Goal: Information Seeking & Learning: Find specific page/section

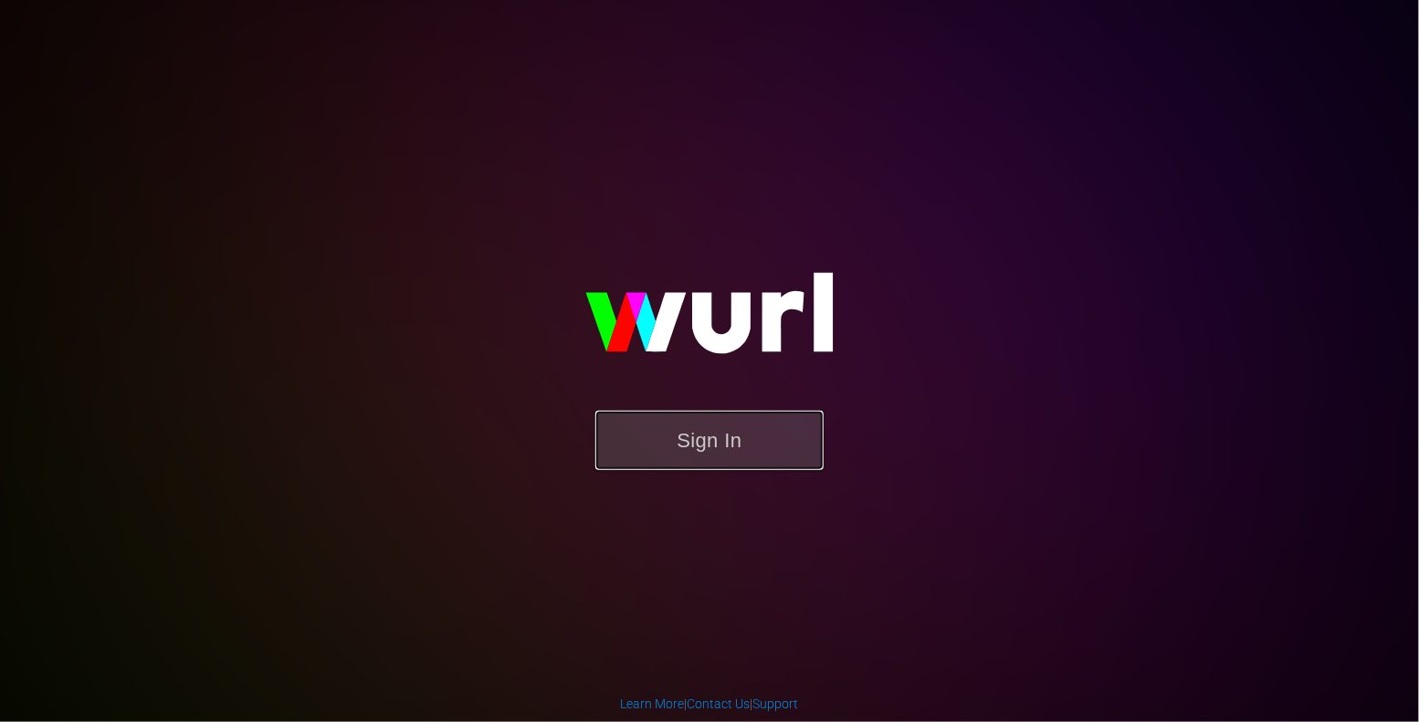
click at [708, 446] on button "Sign In" at bounding box center [709, 440] width 228 height 59
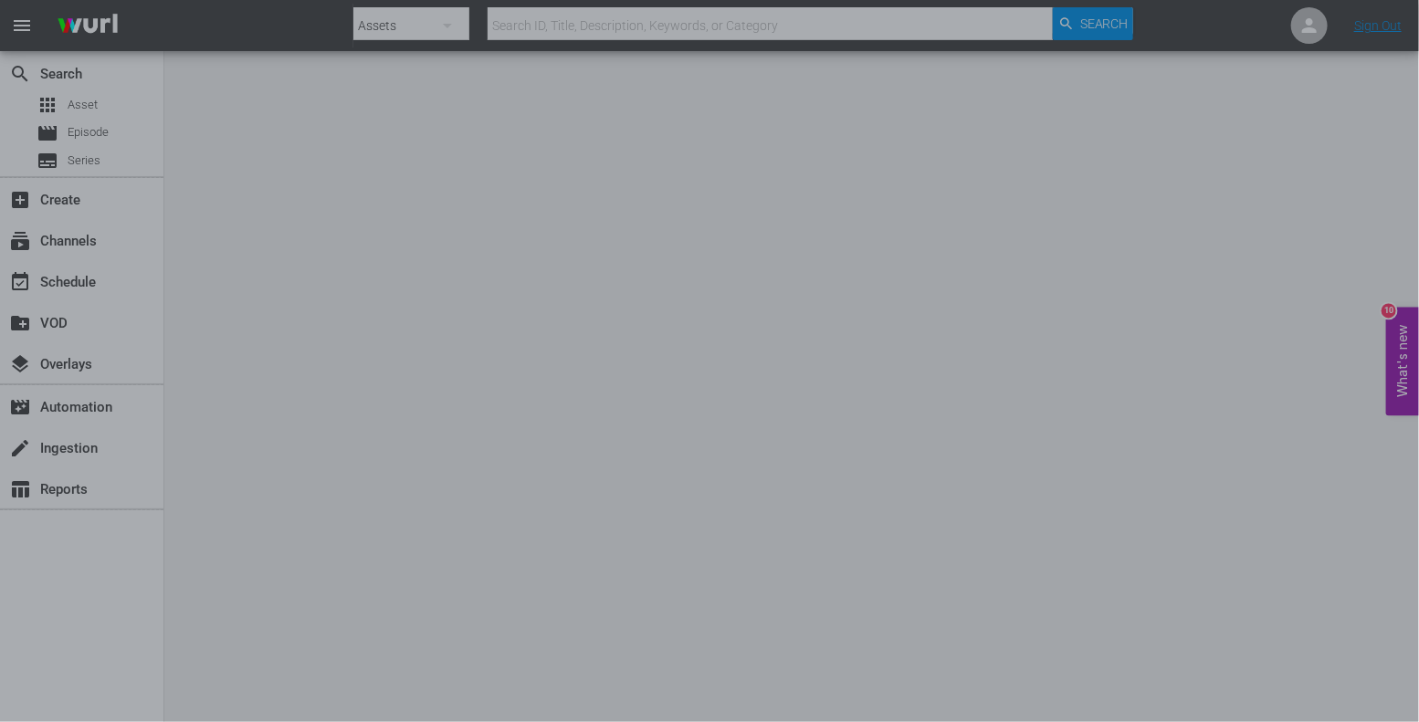
click at [1121, 228] on div at bounding box center [709, 361] width 1419 height 722
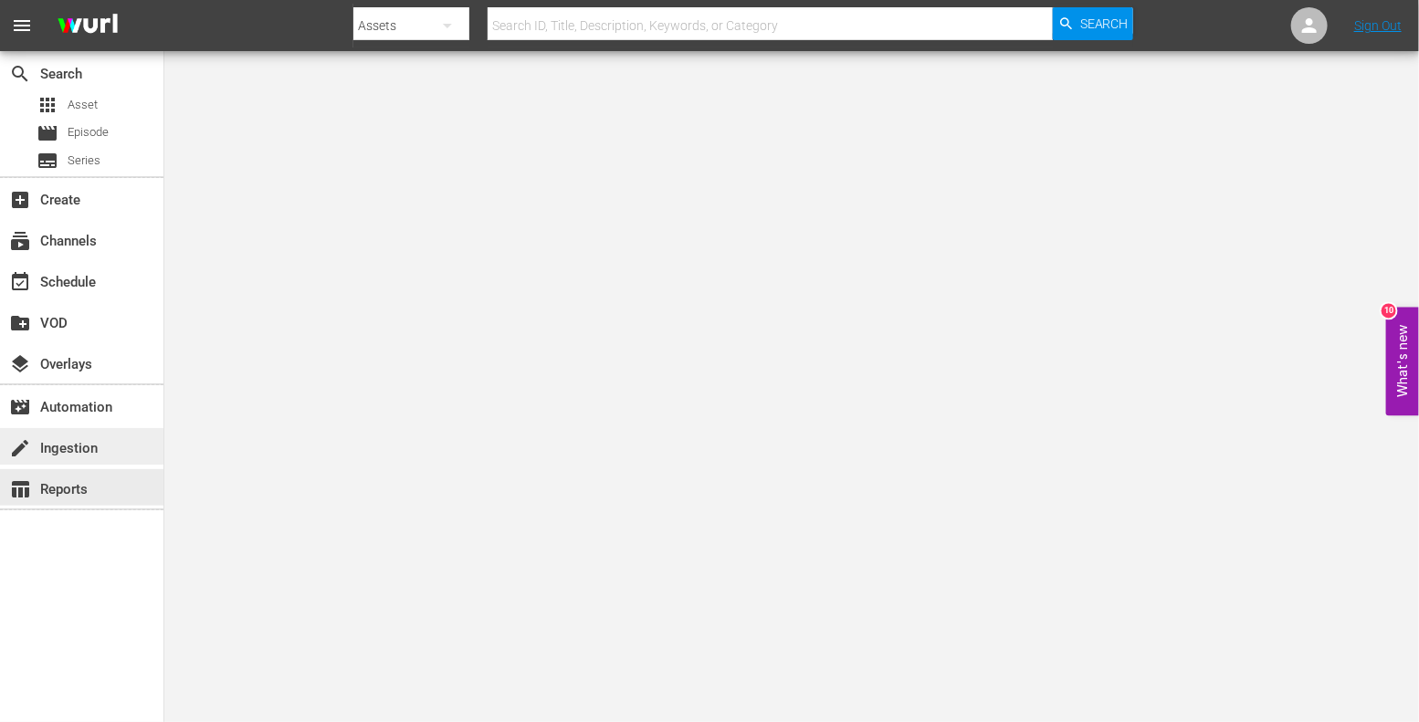
click at [68, 461] on div "create Ingestion" at bounding box center [81, 446] width 163 height 37
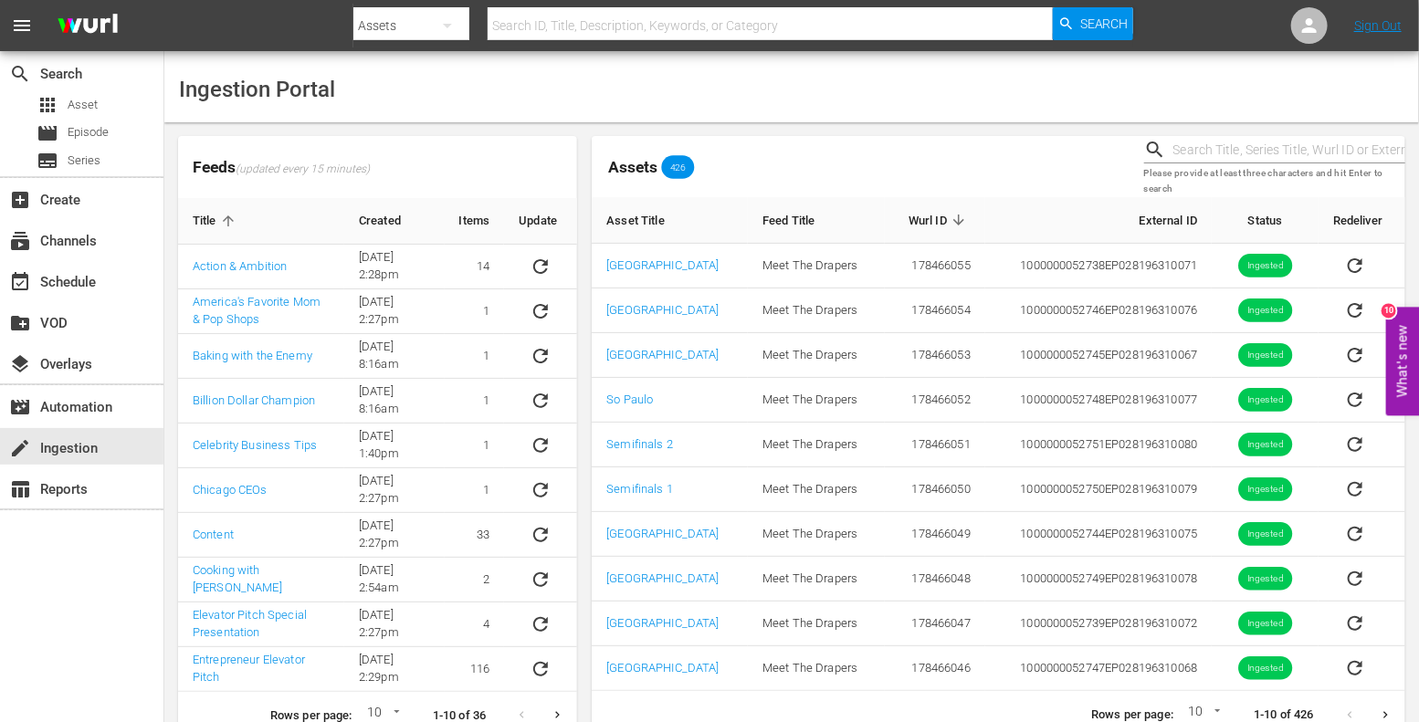
scroll to position [32, 0]
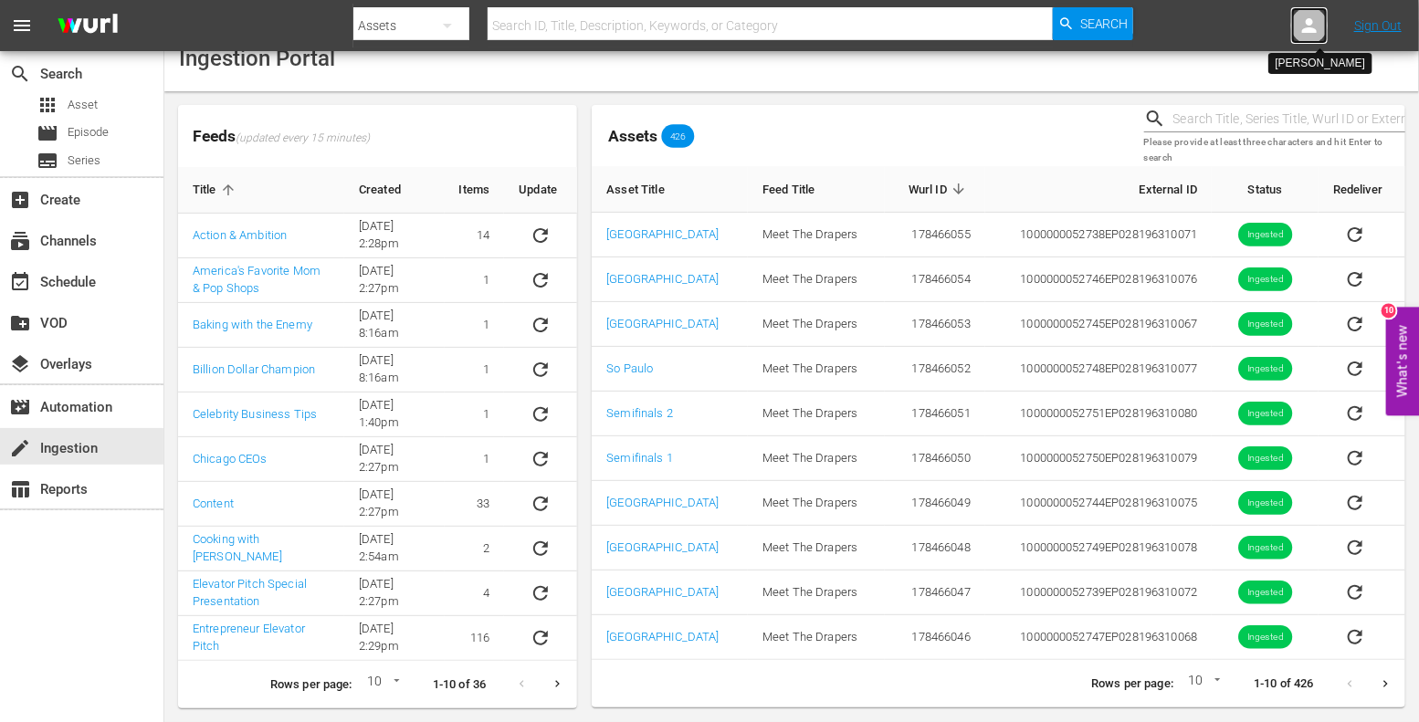
click at [1323, 25] on div at bounding box center [1309, 25] width 37 height 37
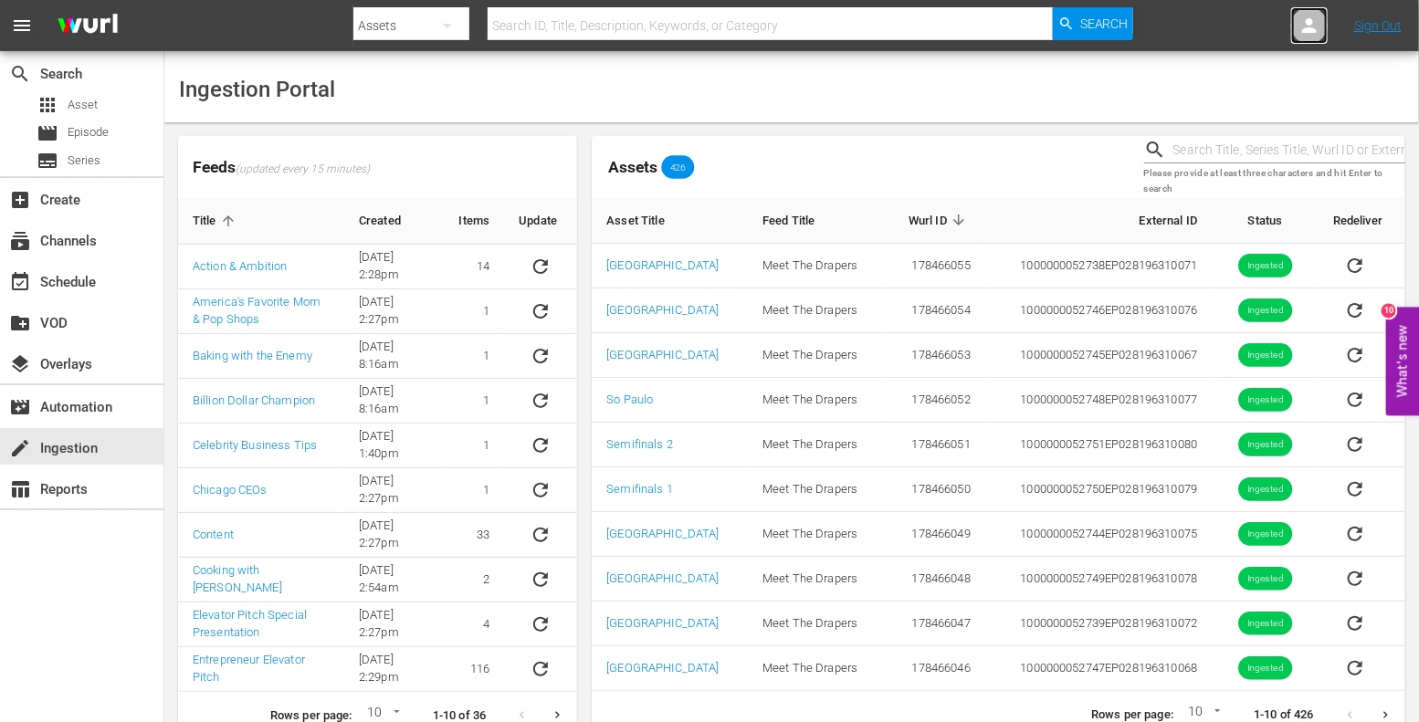
scroll to position [32, 0]
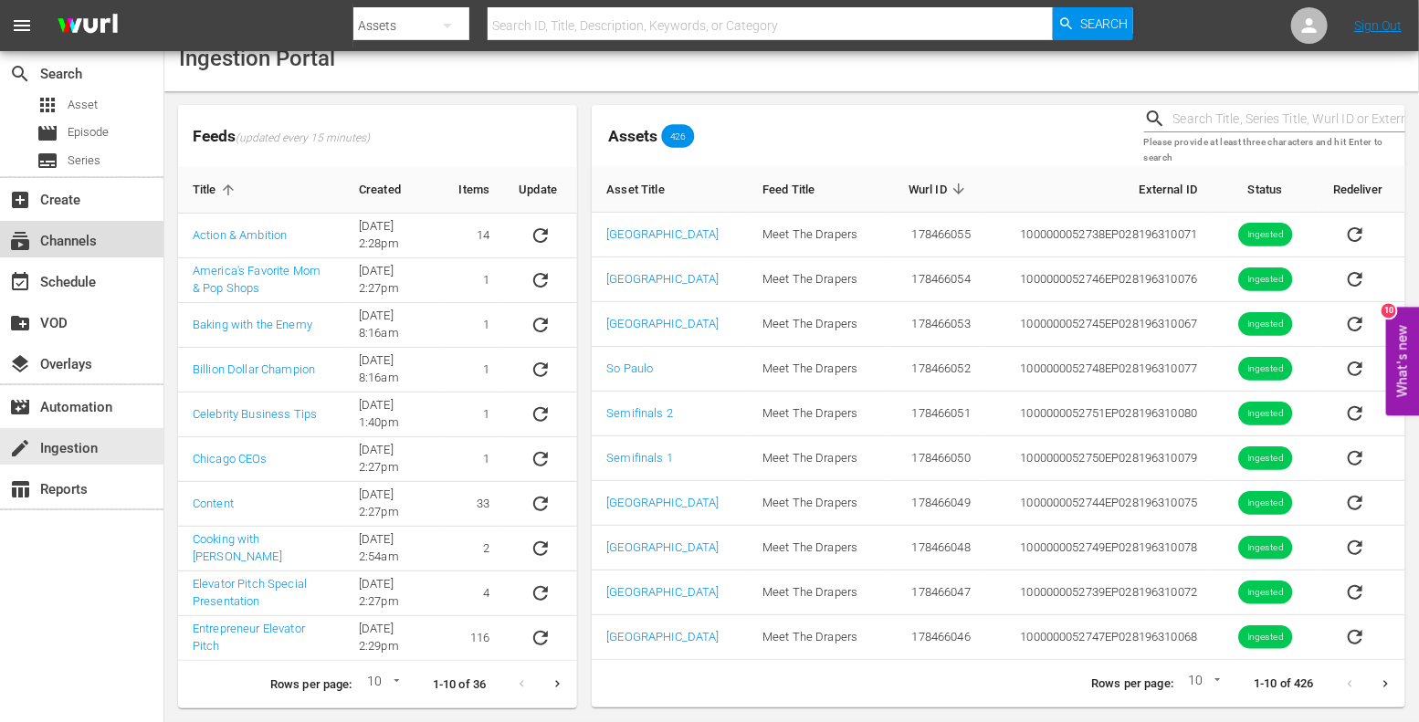
click at [78, 231] on div "subscriptions Channels" at bounding box center [51, 238] width 102 height 16
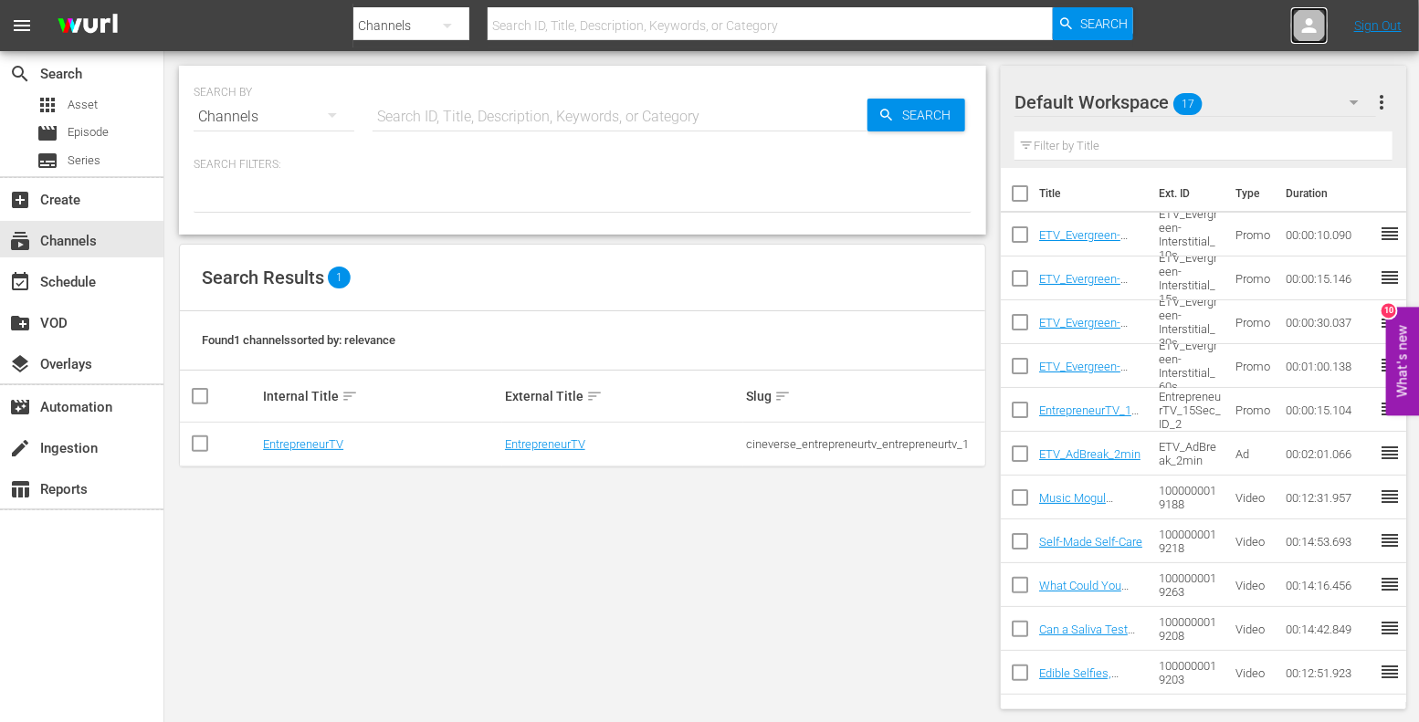
click at [1303, 32] on icon at bounding box center [1309, 25] width 15 height 15
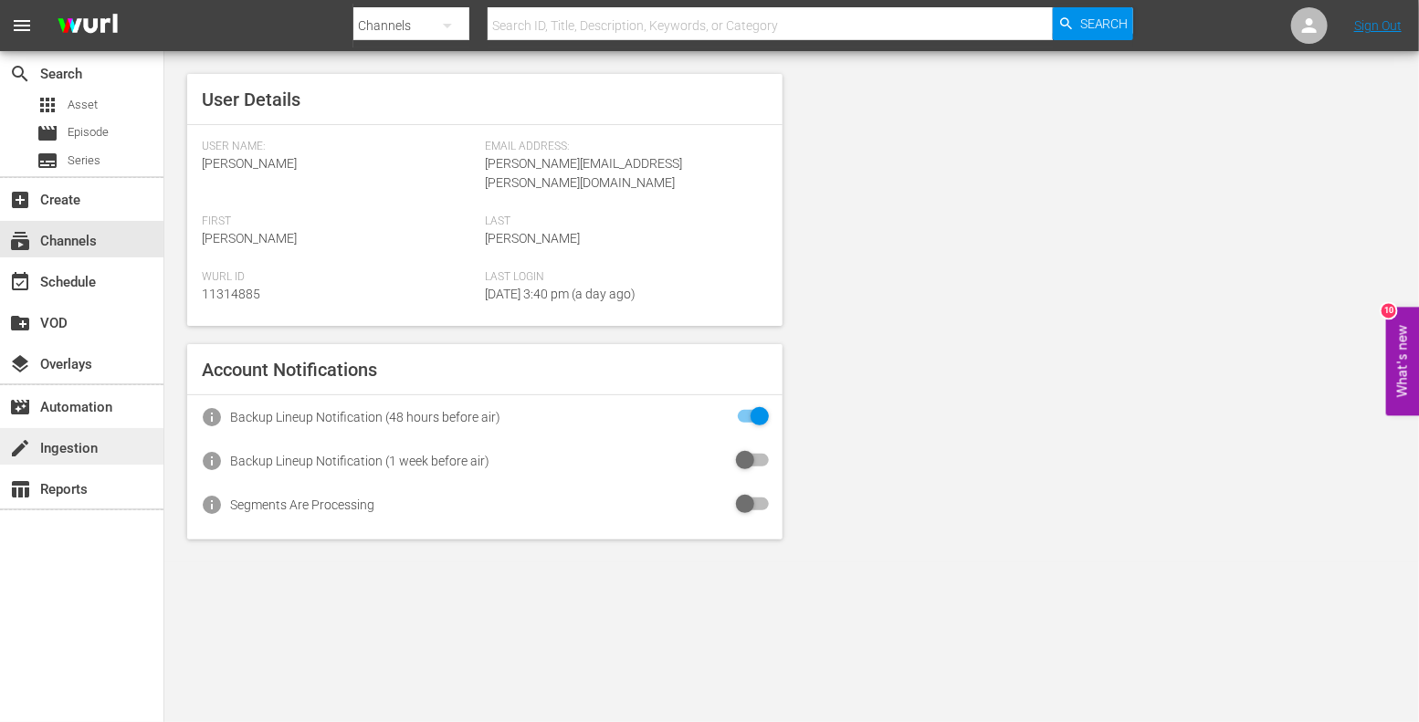
click at [65, 434] on div "create Ingestion" at bounding box center [81, 446] width 163 height 37
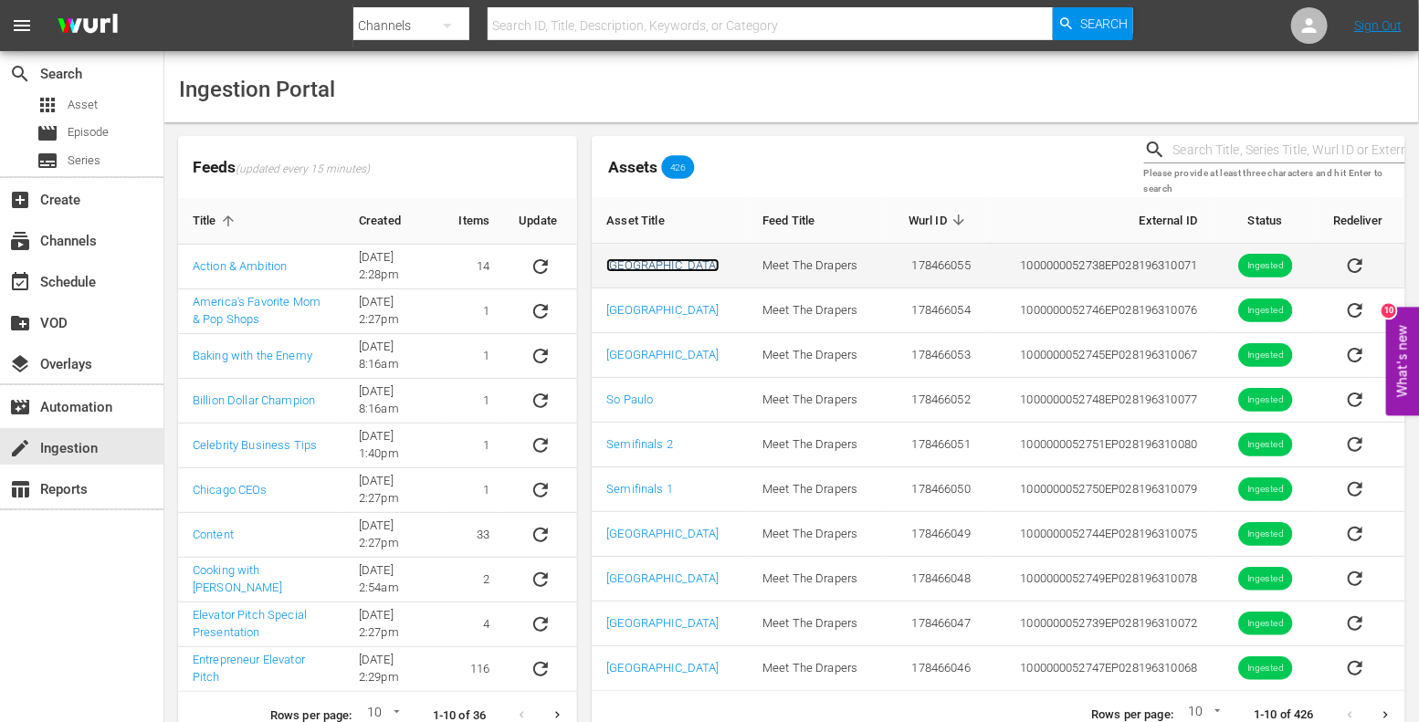
click at [631, 263] on link "[GEOGRAPHIC_DATA]" at bounding box center [662, 265] width 112 height 14
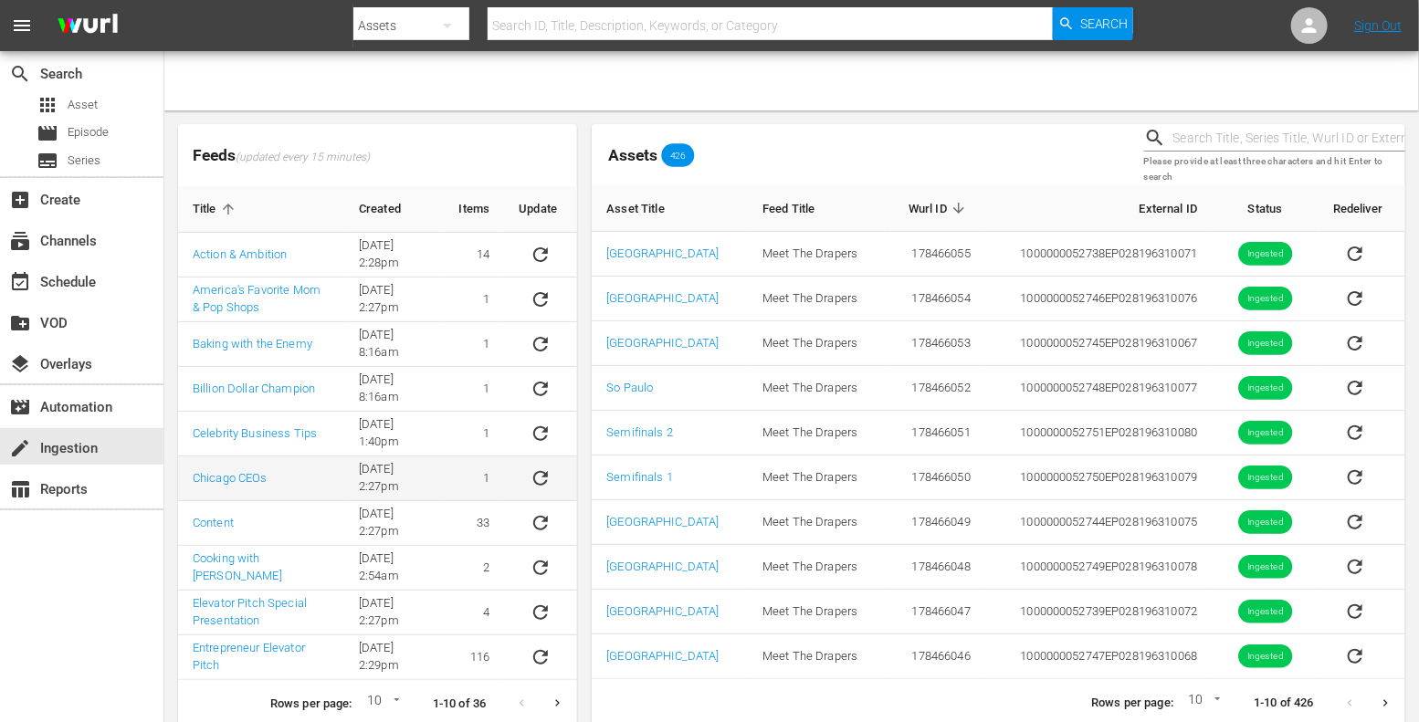
scroll to position [32, 0]
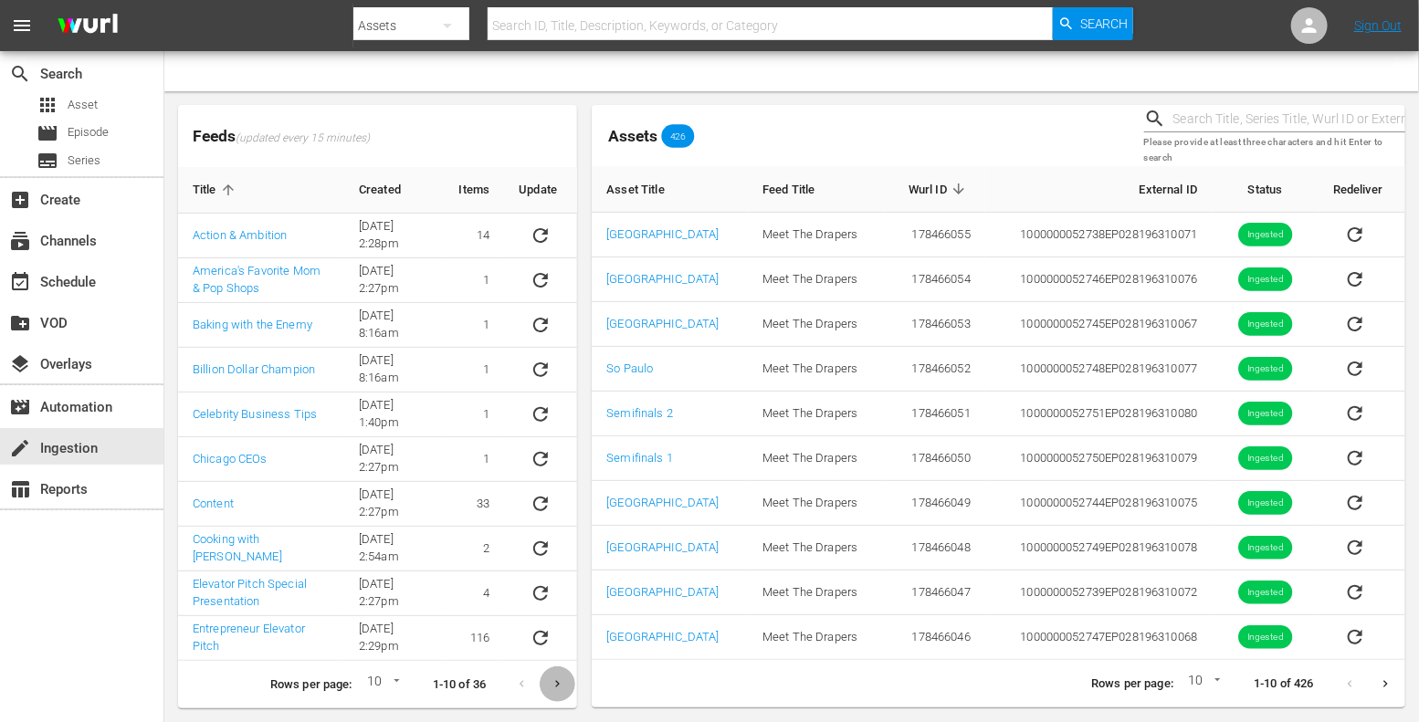
click at [563, 683] on icon "Next page" at bounding box center [558, 685] width 14 height 14
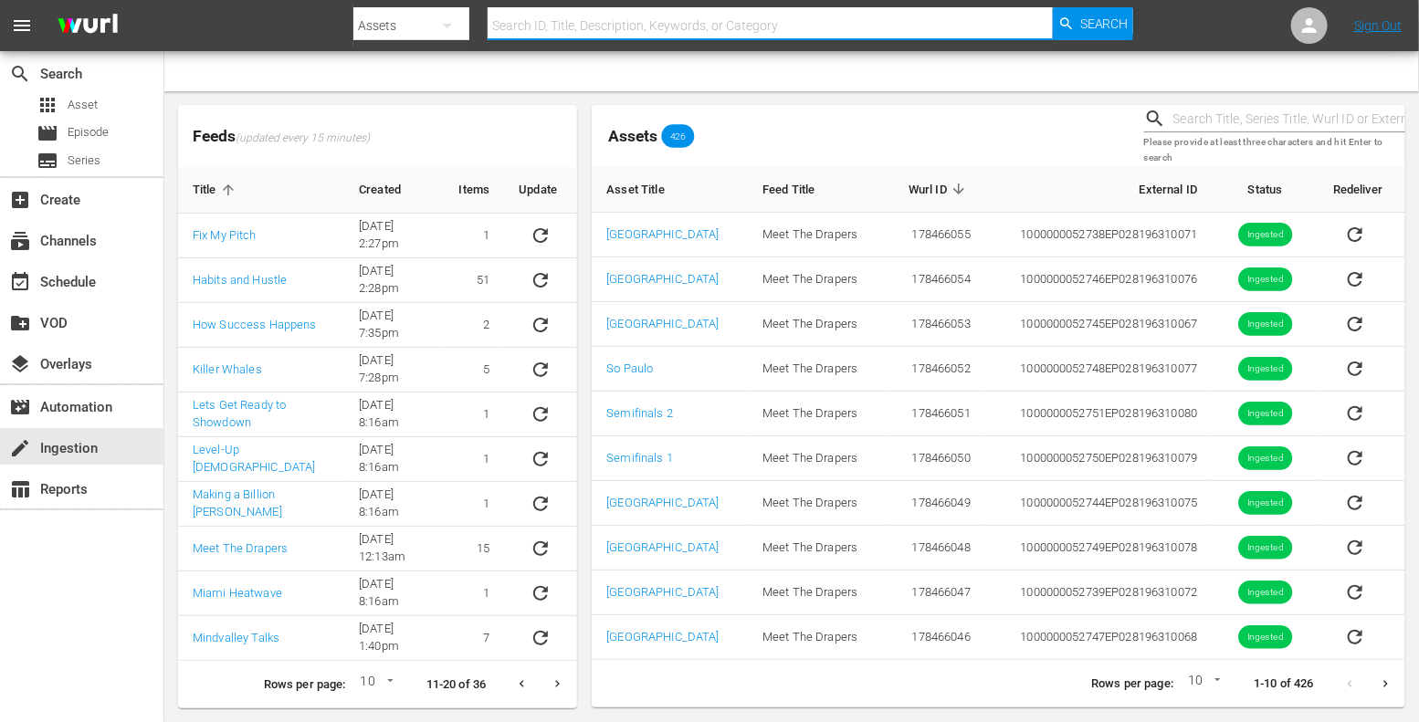
click at [551, 30] on input "text" at bounding box center [770, 26] width 565 height 44
type input "How success happens"
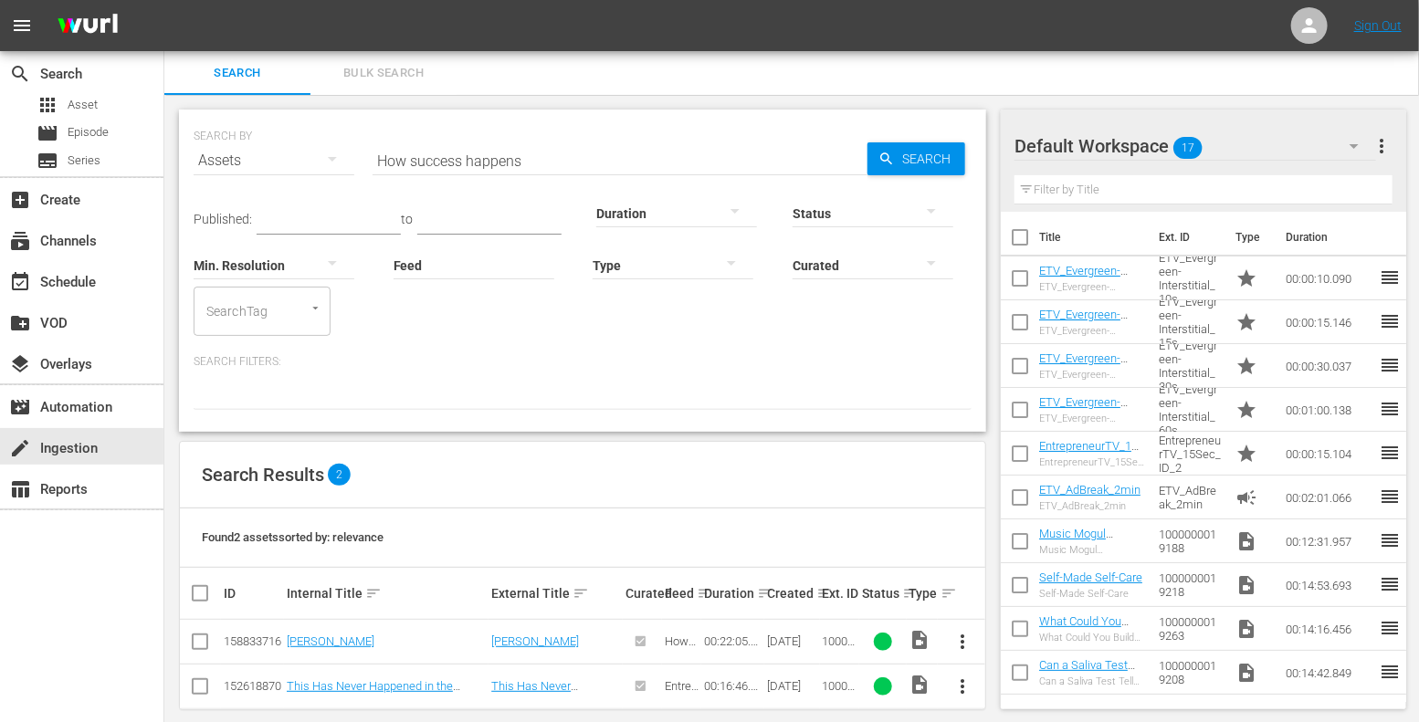
scroll to position [21, 0]
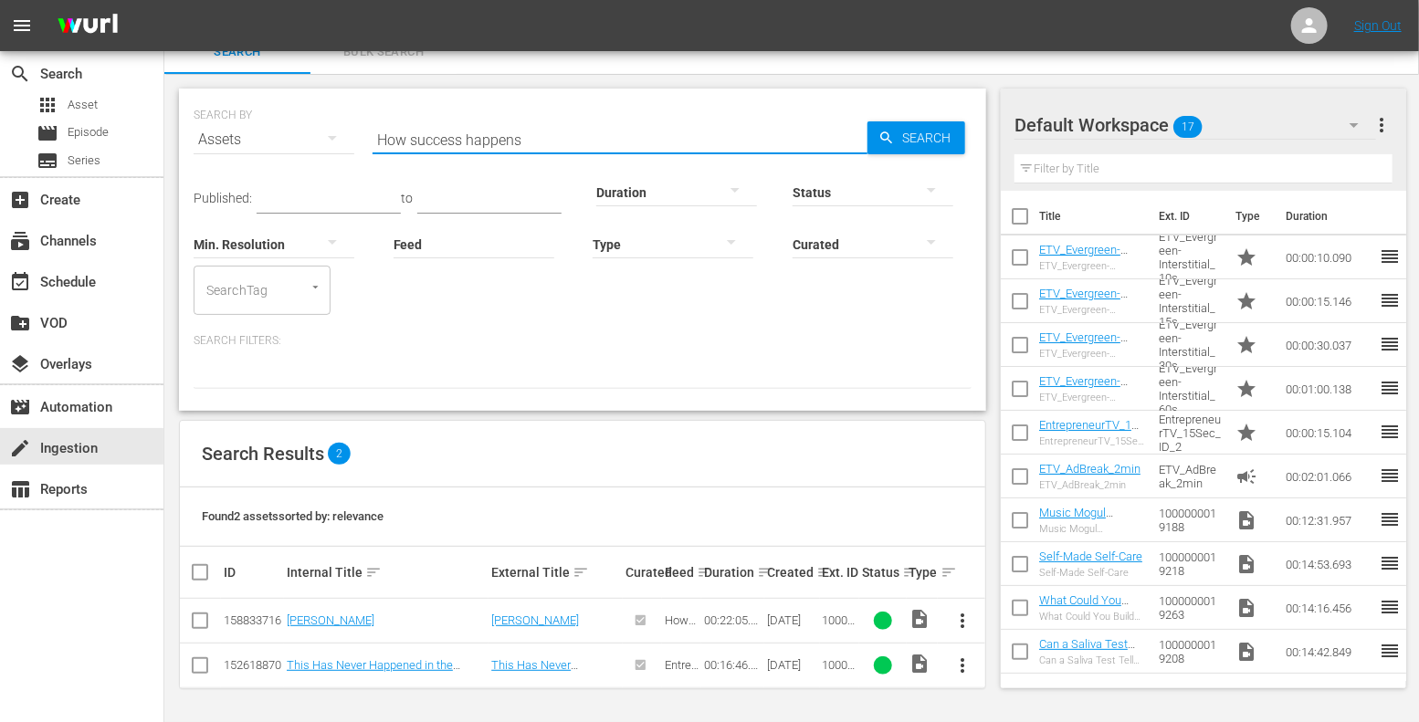
drag, startPoint x: 533, startPoint y: 136, endPoint x: 268, endPoint y: 136, distance: 264.8
click at [268, 136] on div "SEARCH BY Search By Assets Search ID, Title, Description, Keywords, or Category…" at bounding box center [583, 129] width 778 height 66
click at [118, 106] on div "apps Asset" at bounding box center [81, 105] width 163 height 26
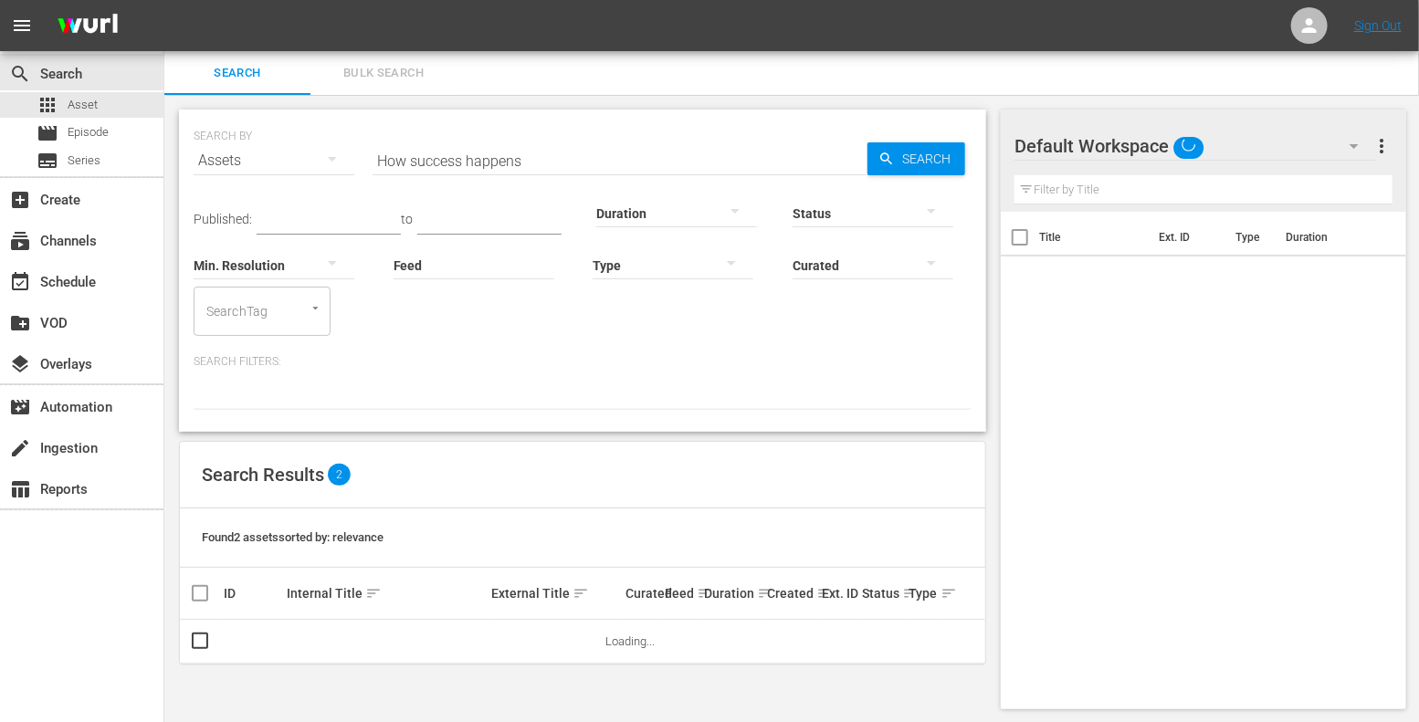
scroll to position [21, 0]
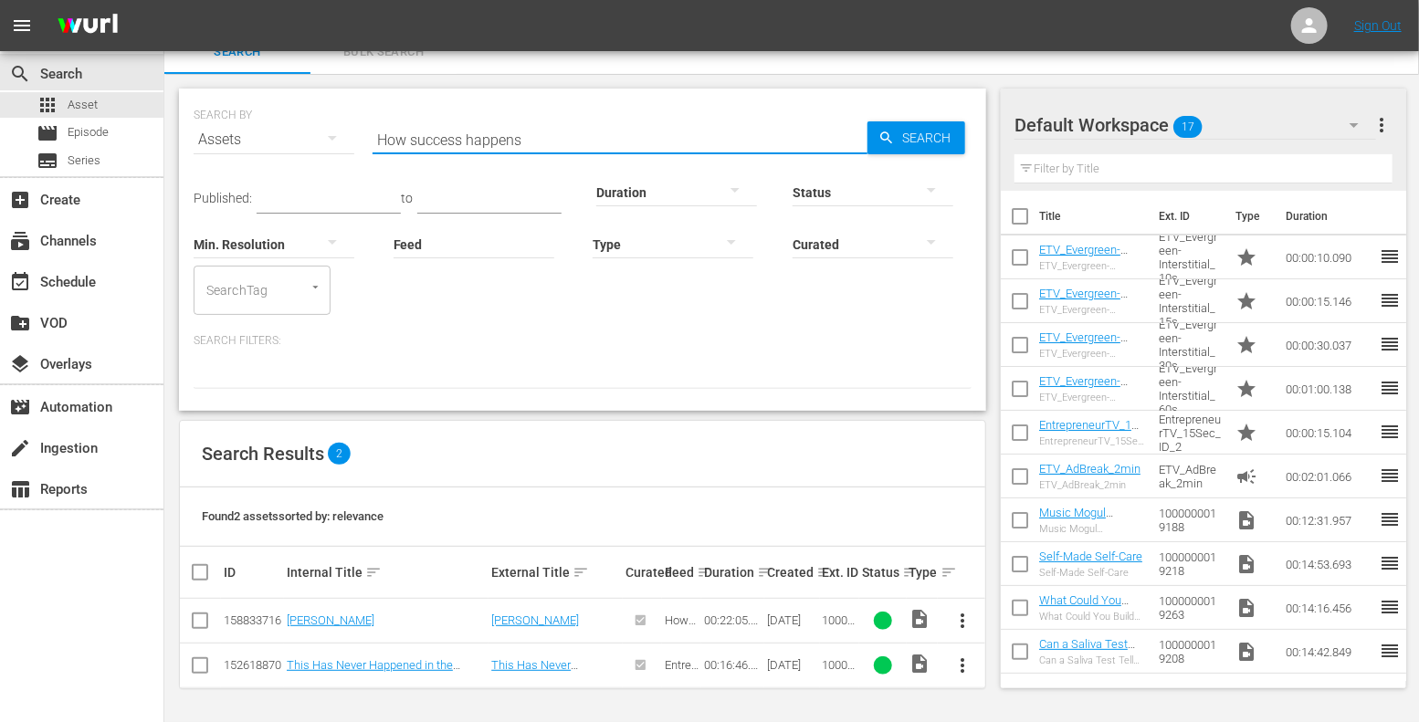
drag, startPoint x: 537, startPoint y: 133, endPoint x: 348, endPoint y: 116, distance: 189.8
click at [348, 116] on div "SEARCH BY Search By Assets Search ID, Title, Description, Keywords, or Category…" at bounding box center [583, 129] width 778 height 66
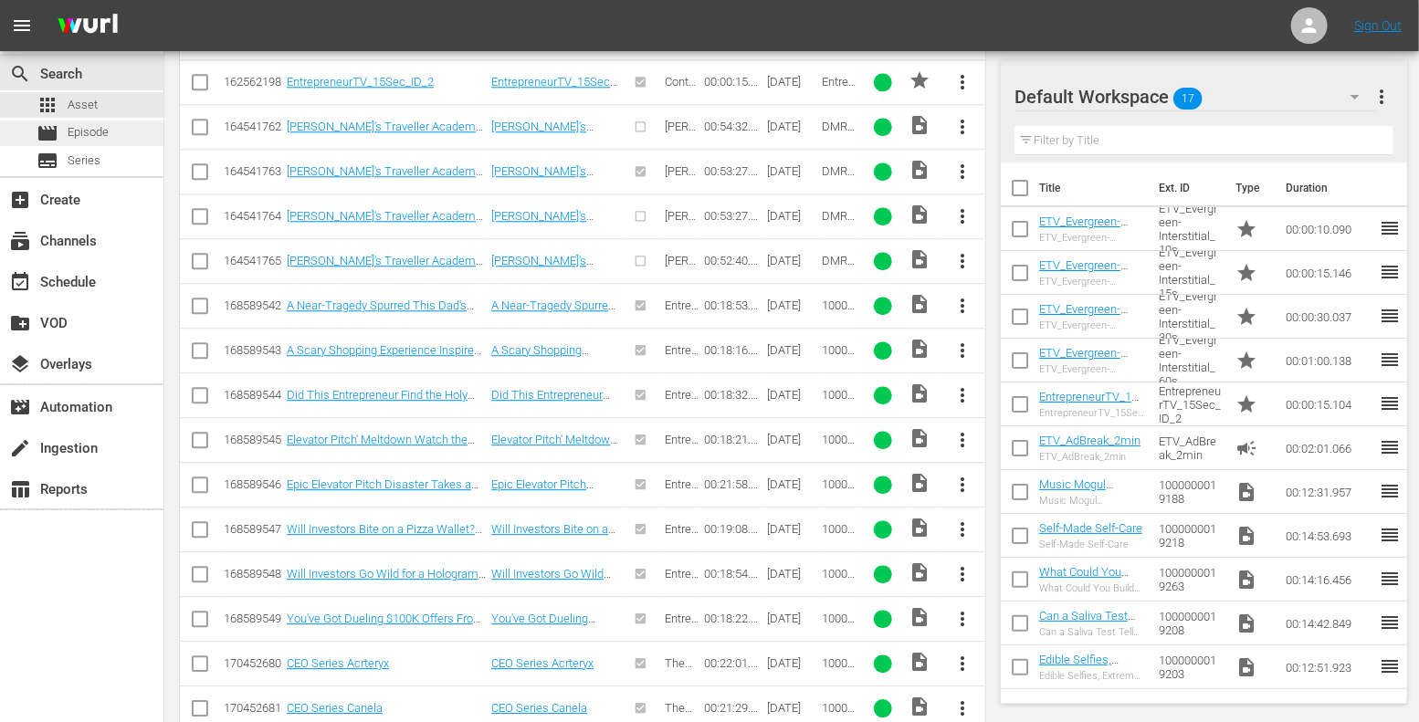
scroll to position [18031, 0]
